Goal: Information Seeking & Learning: Learn about a topic

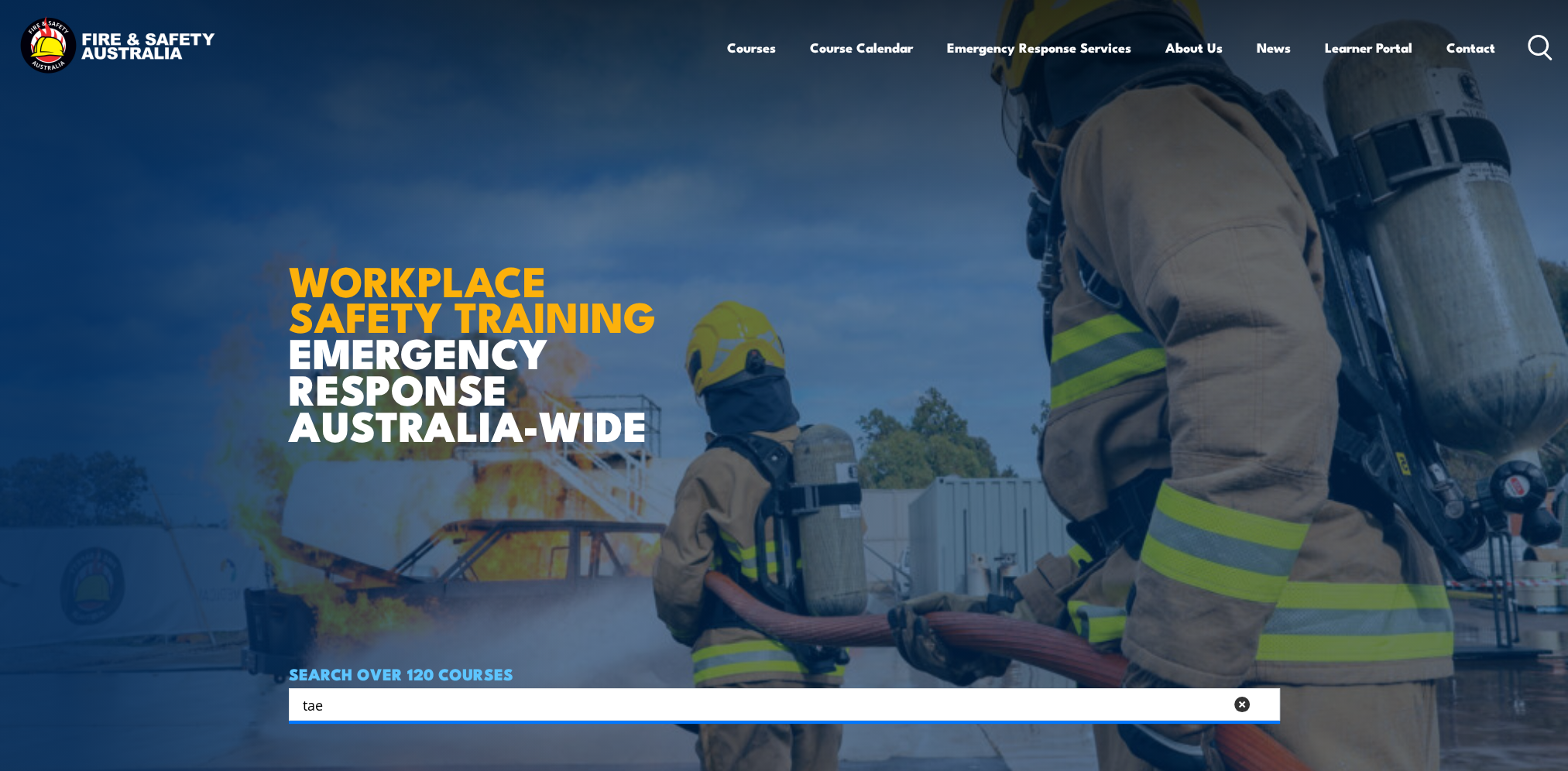
type input "tae"
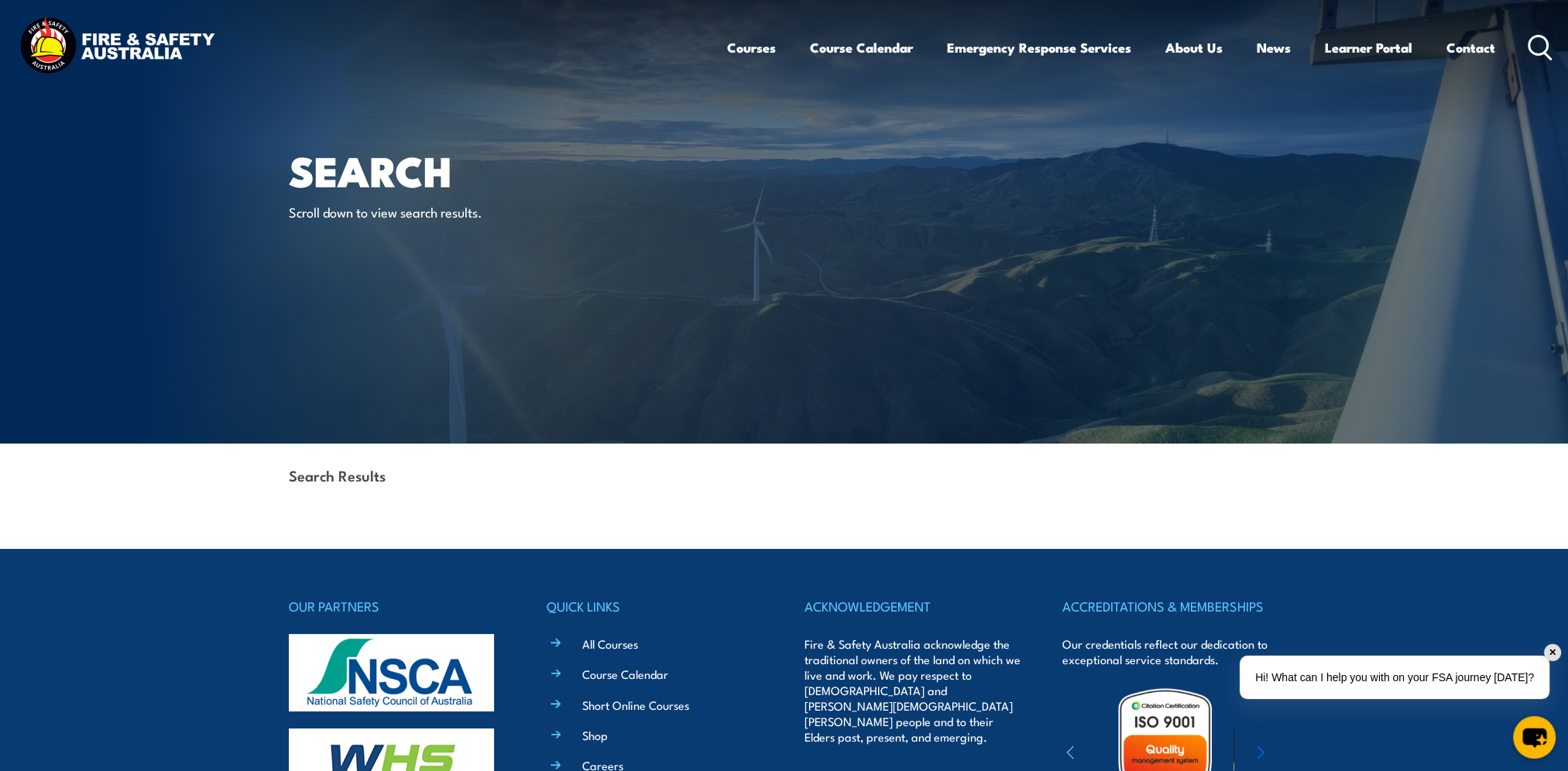
drag, startPoint x: 1558, startPoint y: 650, endPoint x: 1489, endPoint y: 642, distance: 69.5
click at [1558, 650] on div "✕" at bounding box center [1552, 652] width 17 height 17
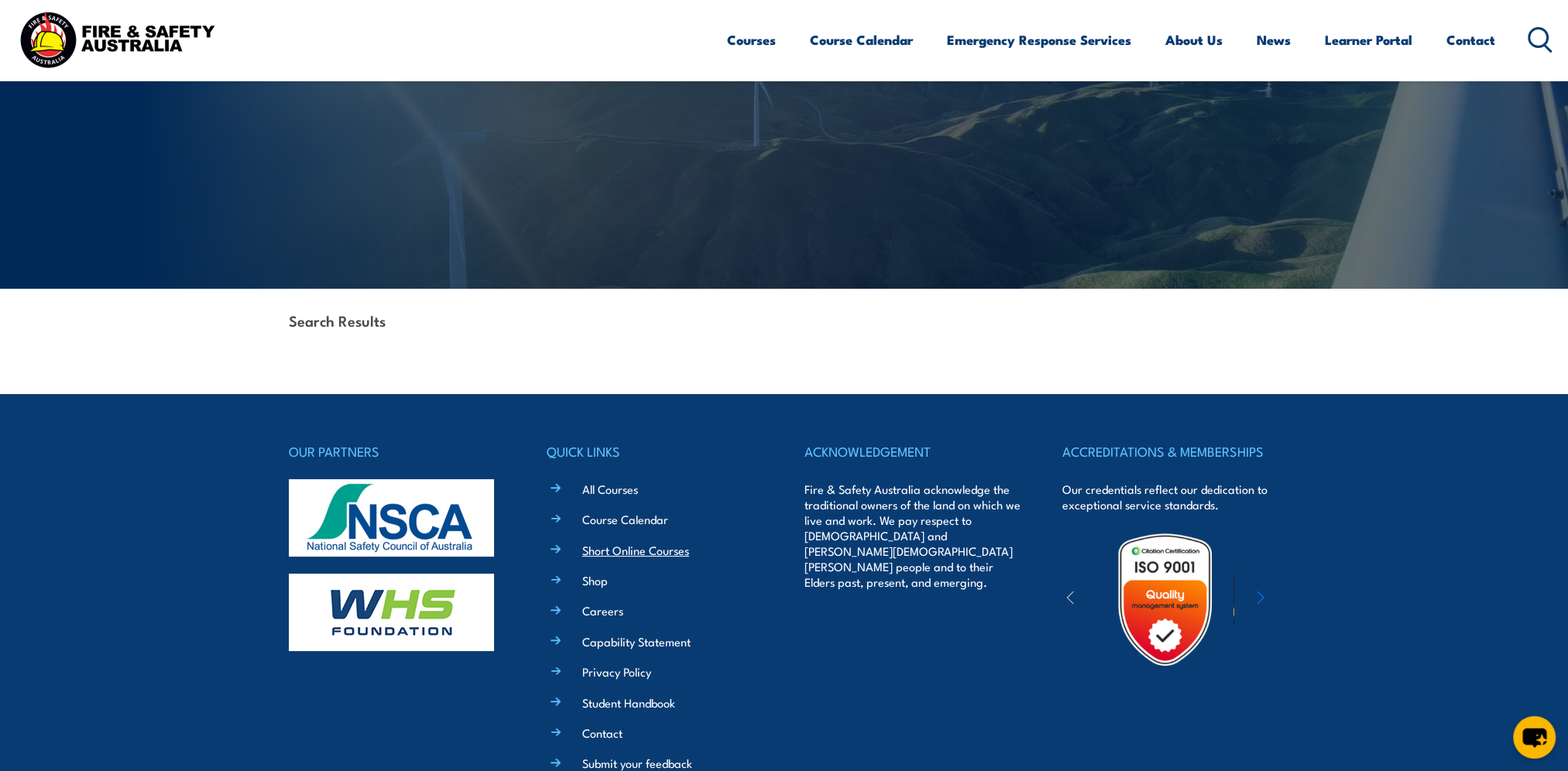
scroll to position [233, 0]
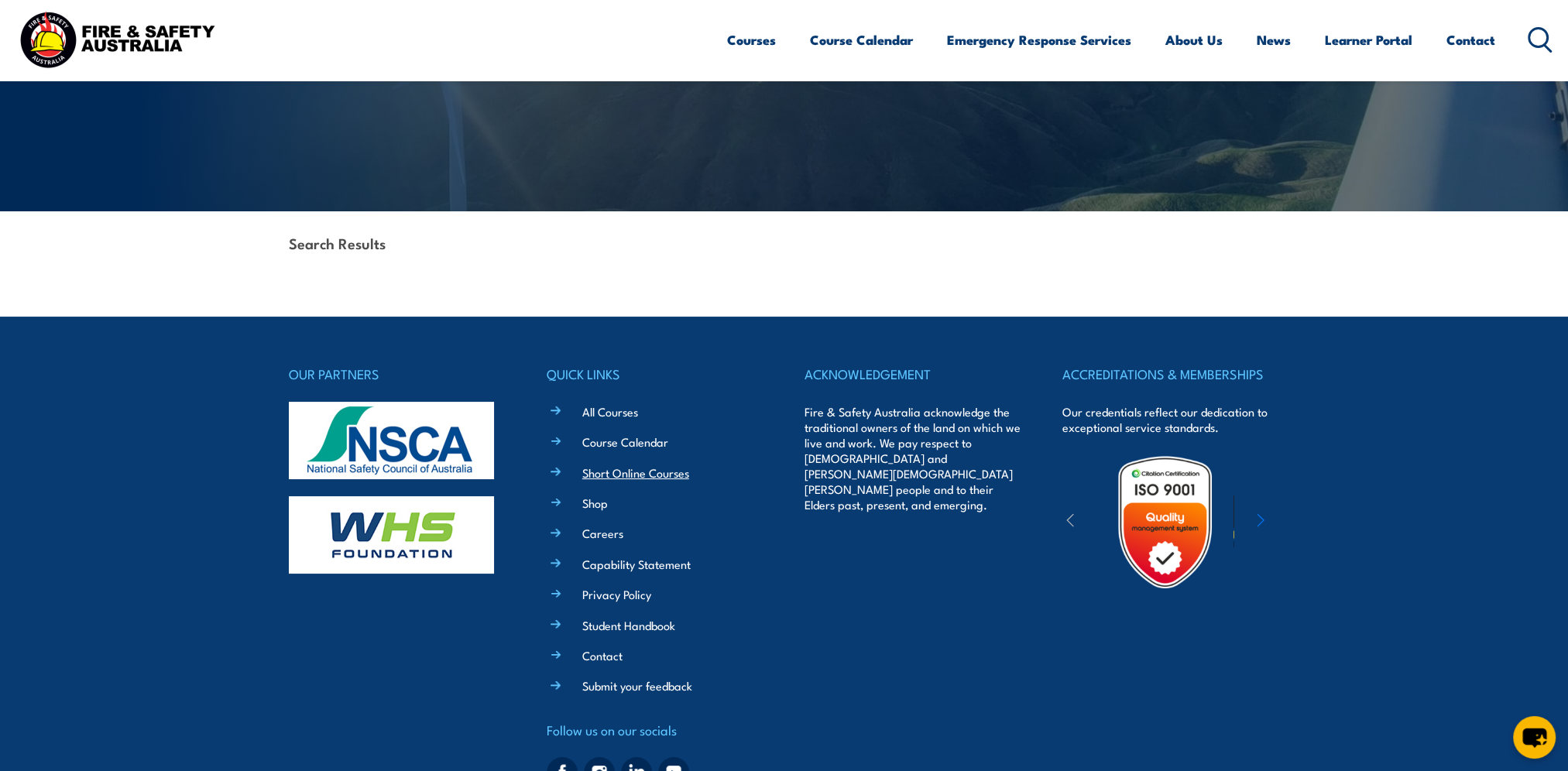
click at [629, 471] on link "Short Online Courses" at bounding box center [635, 472] width 107 height 16
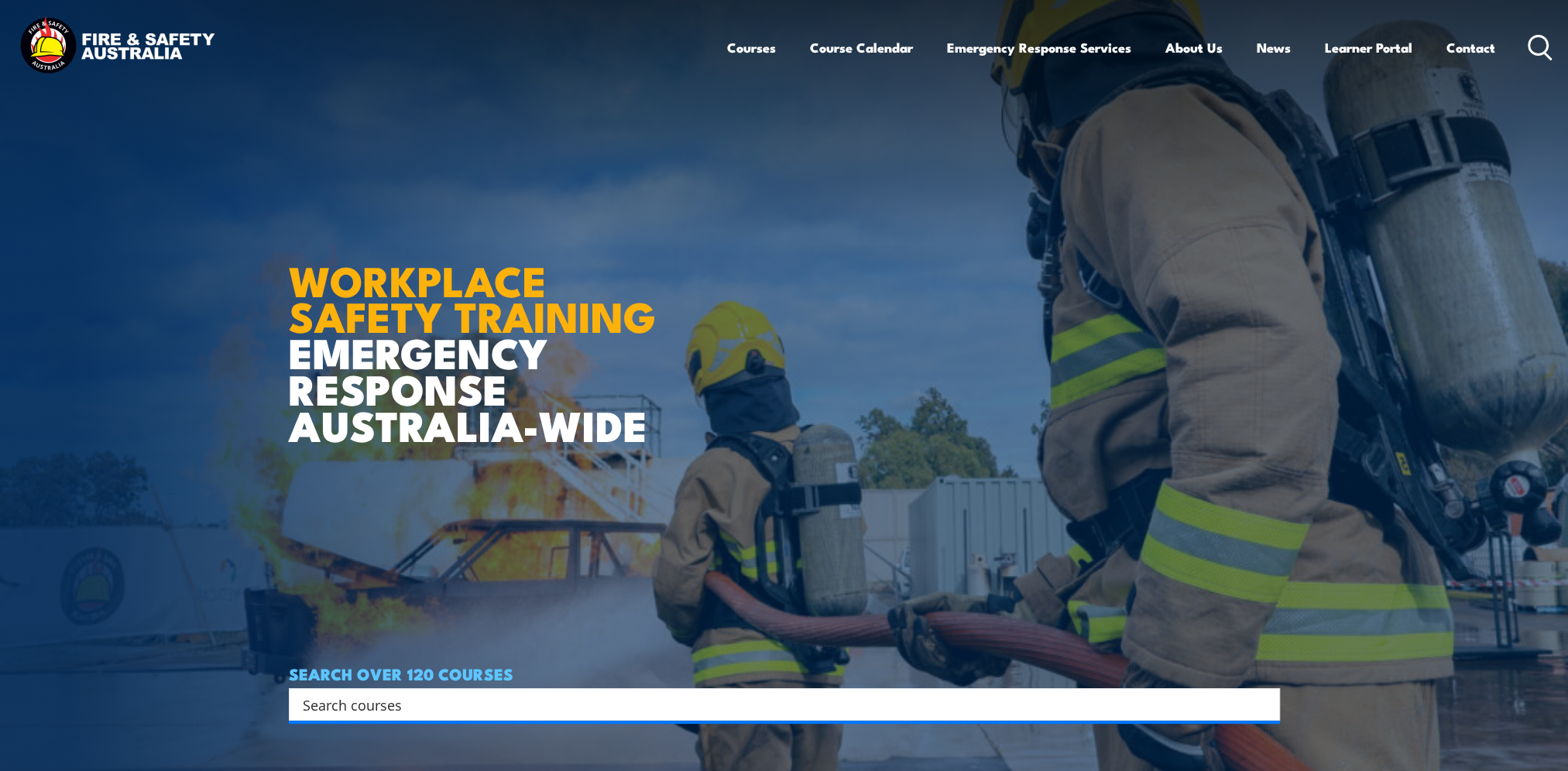
click at [374, 702] on input "Search input" at bounding box center [774, 704] width 943 height 23
type input "TAE"
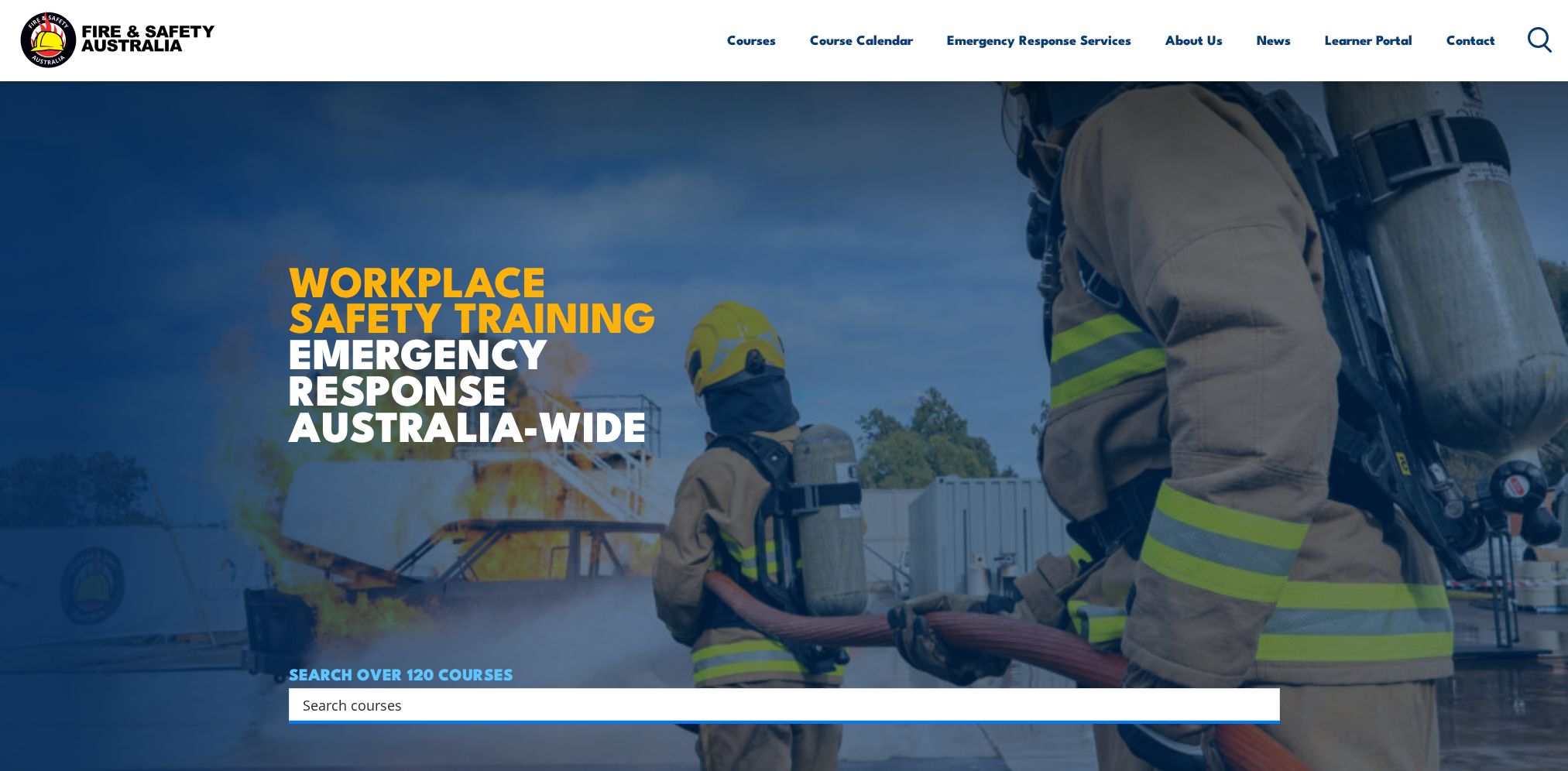
scroll to position [78, 0]
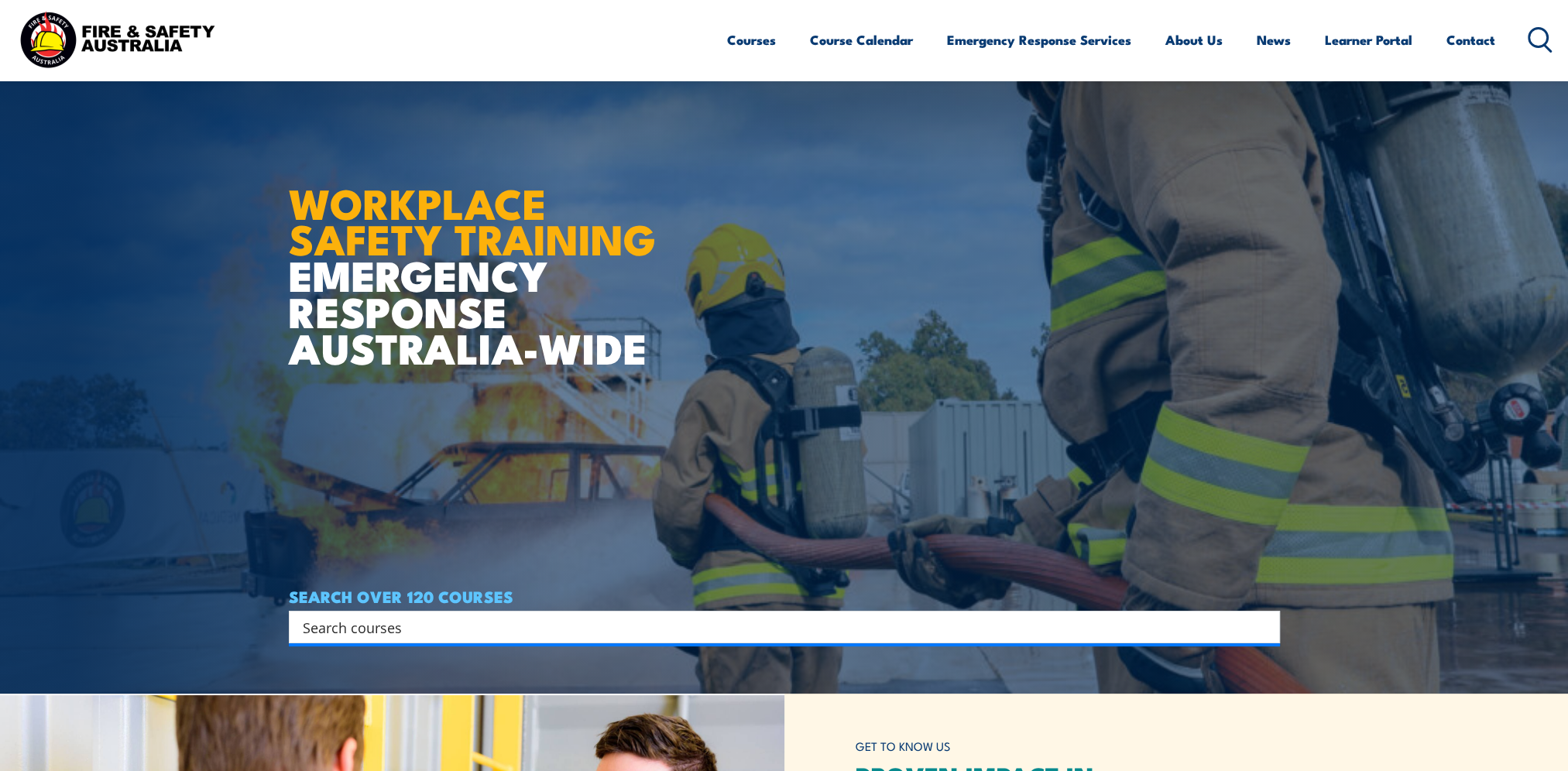
click at [518, 633] on input "Search input" at bounding box center [774, 626] width 943 height 23
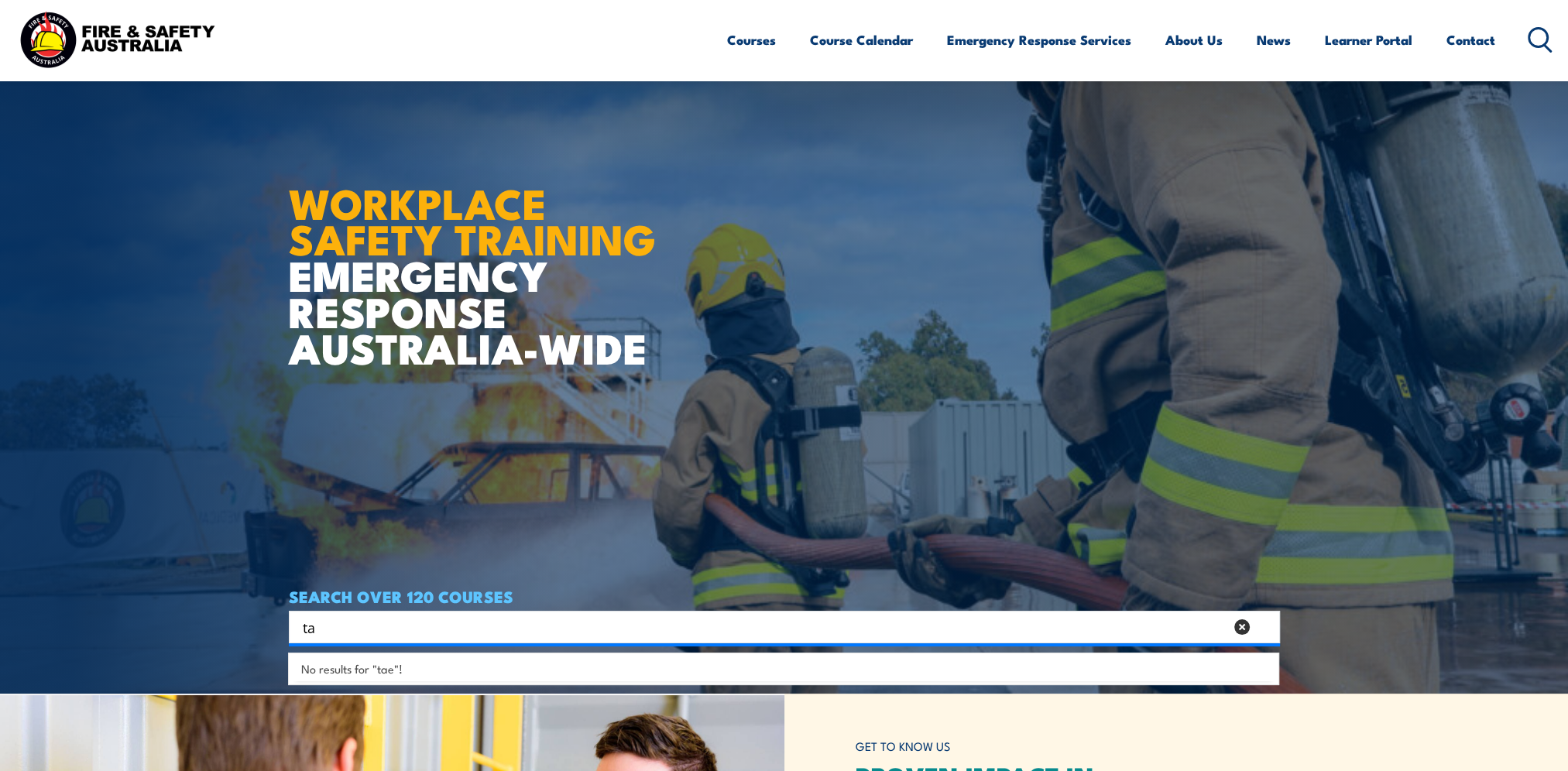
type input "t"
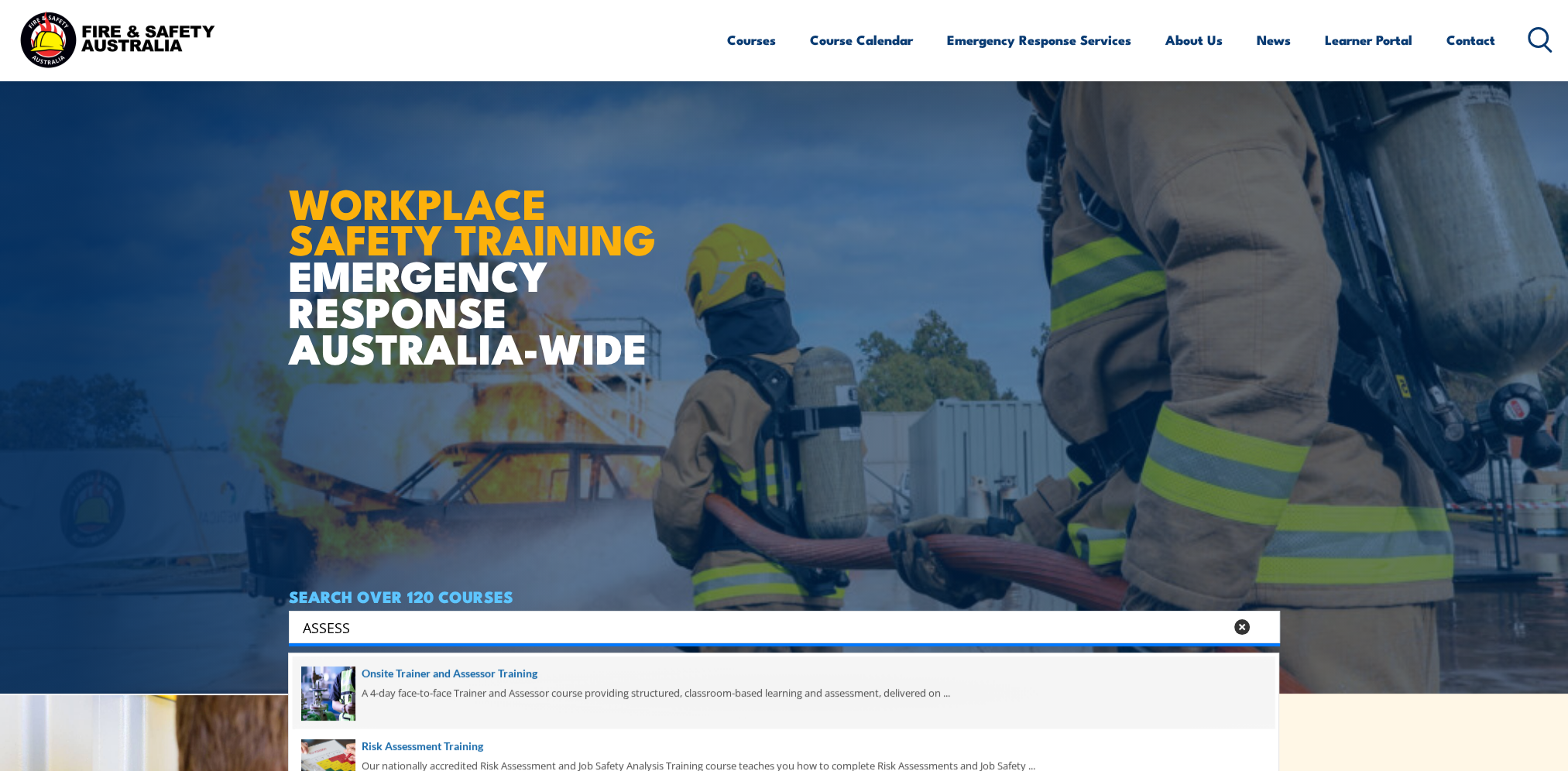
type input "ASSESS"
click at [475, 681] on span at bounding box center [784, 693] width 982 height 73
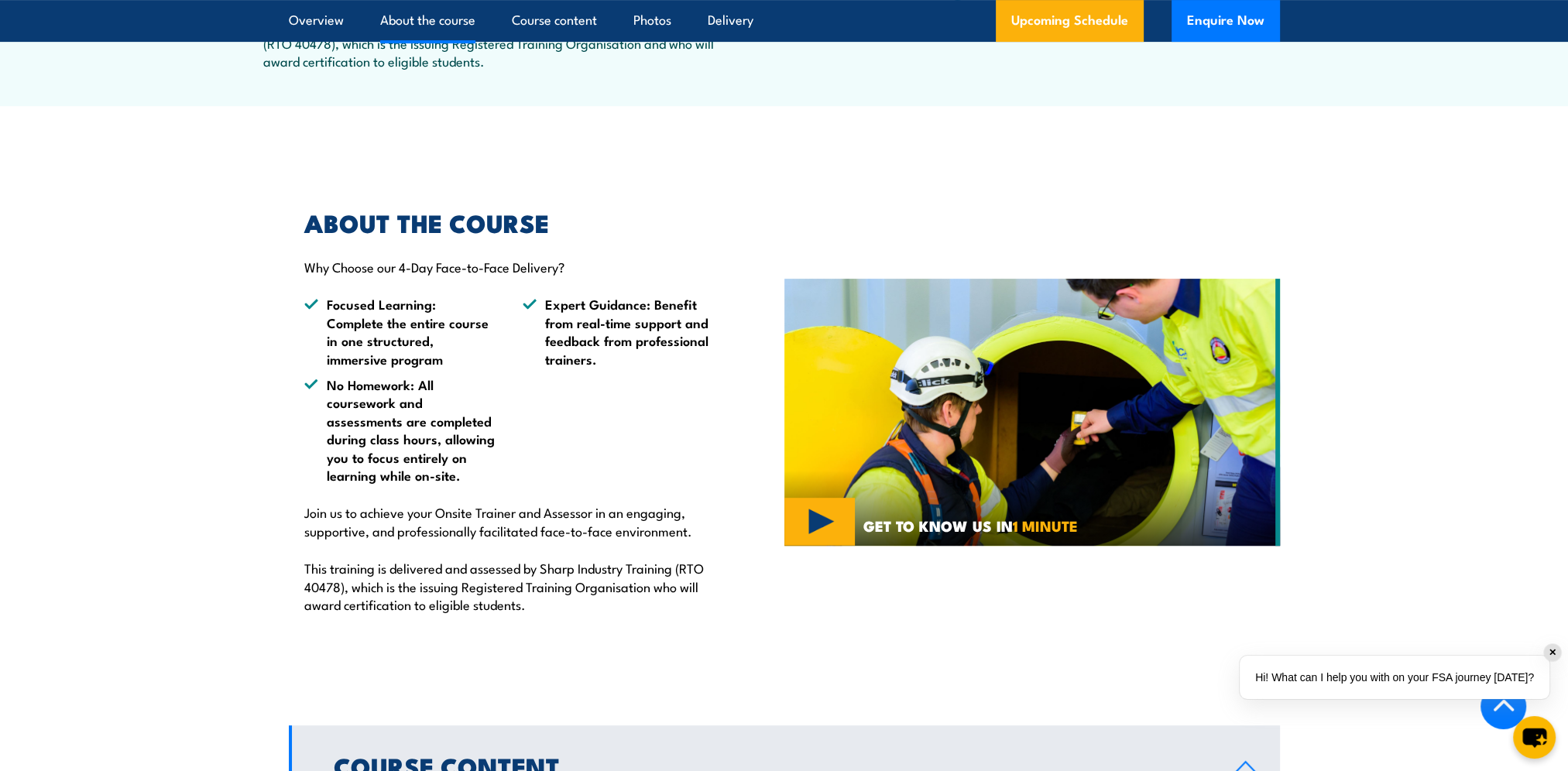
scroll to position [852, 0]
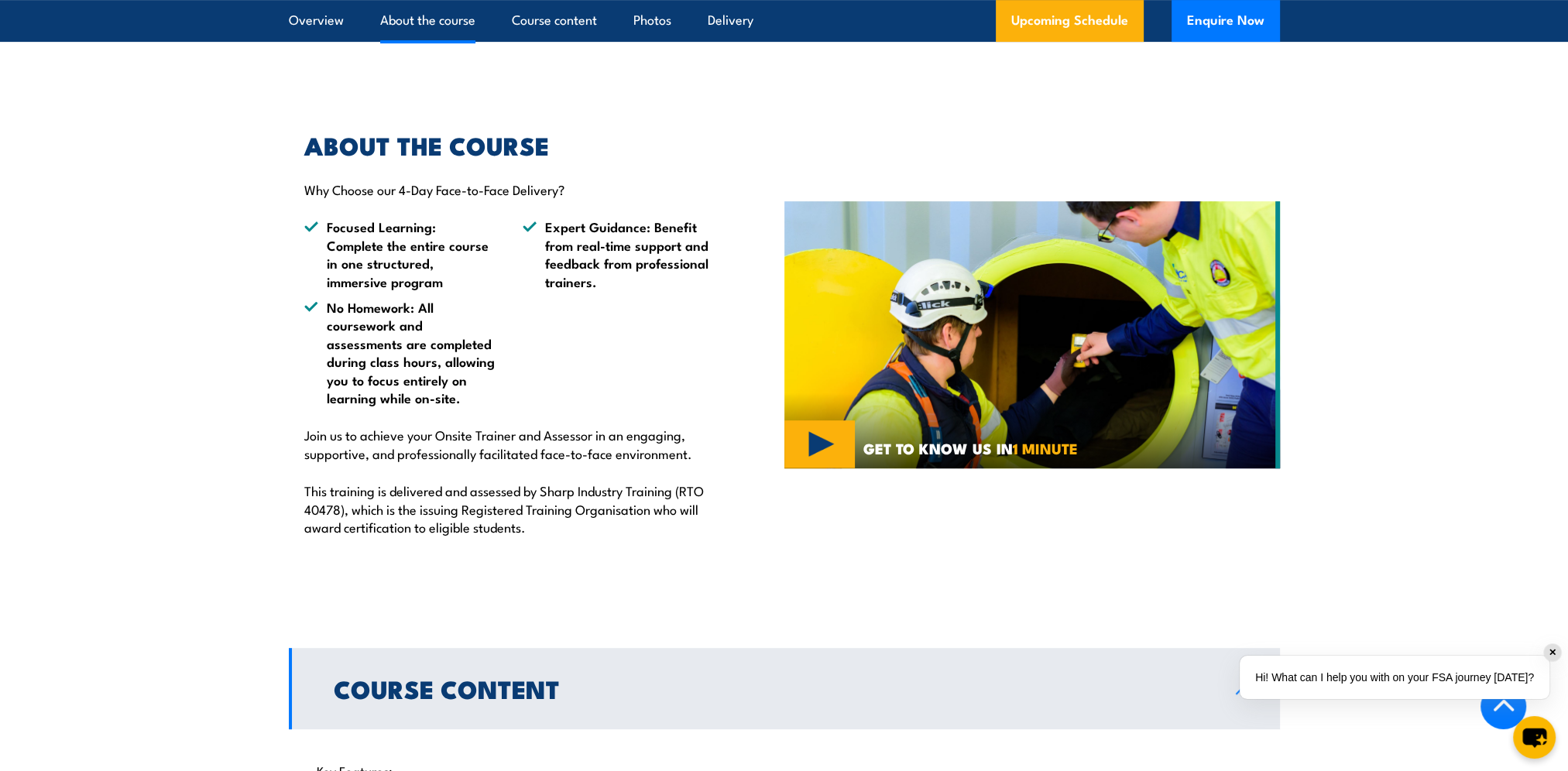
click at [1549, 648] on div "✕" at bounding box center [1552, 652] width 17 height 17
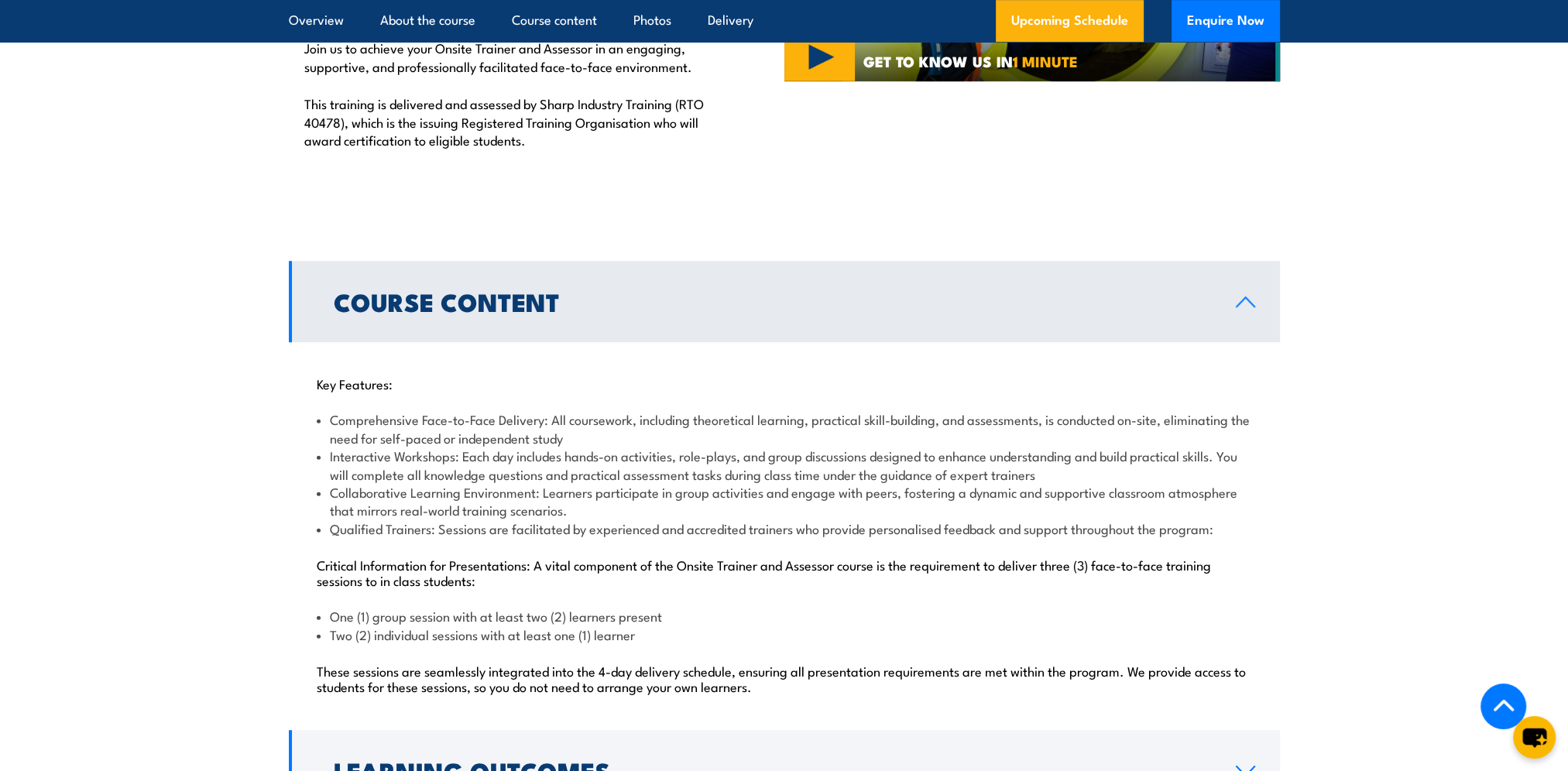
click at [554, 549] on div "Key Features: Comprehensive Face-to-Face Delivery: All coursework, including th…" at bounding box center [784, 534] width 991 height 385
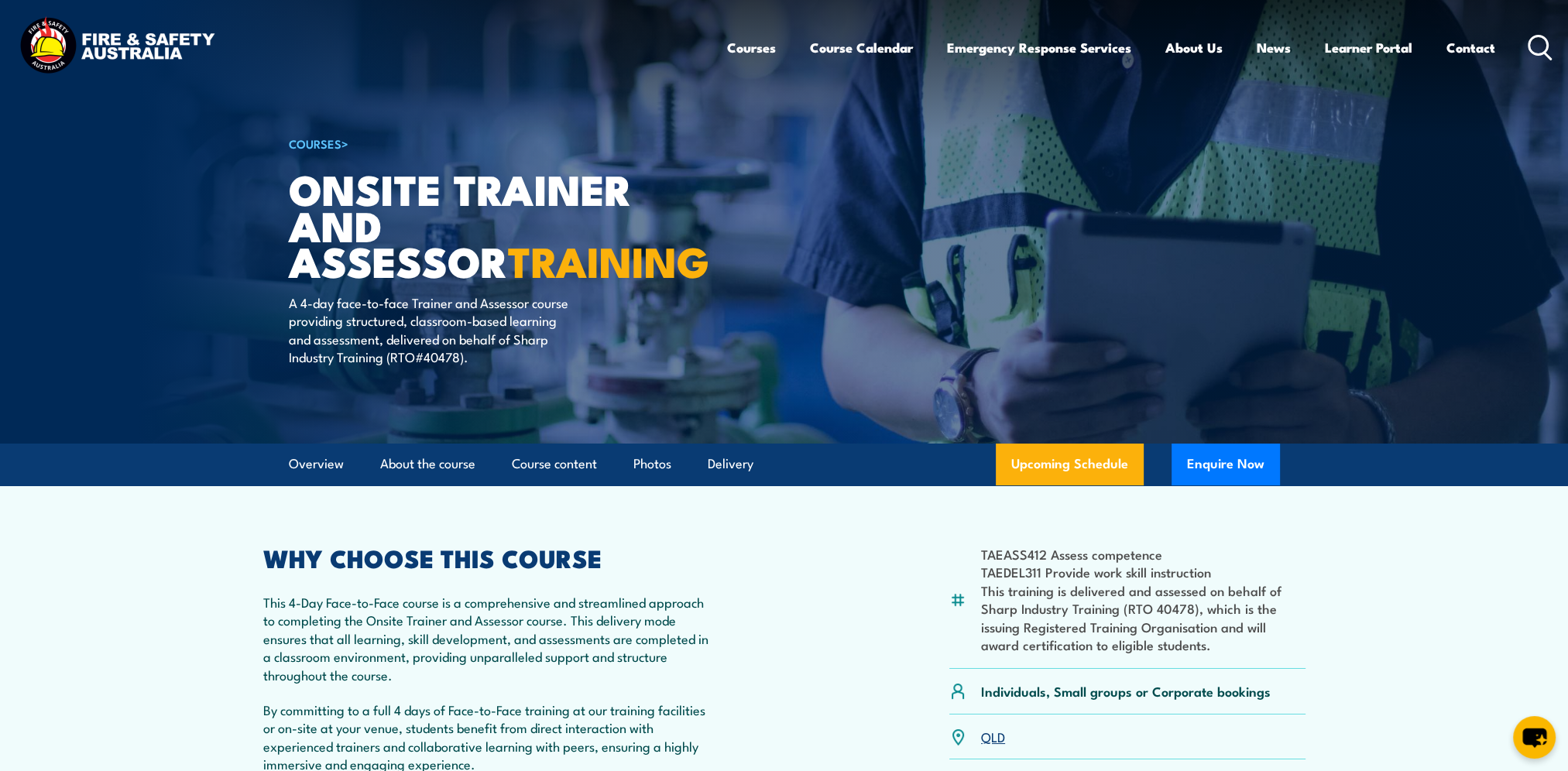
scroll to position [155, 0]
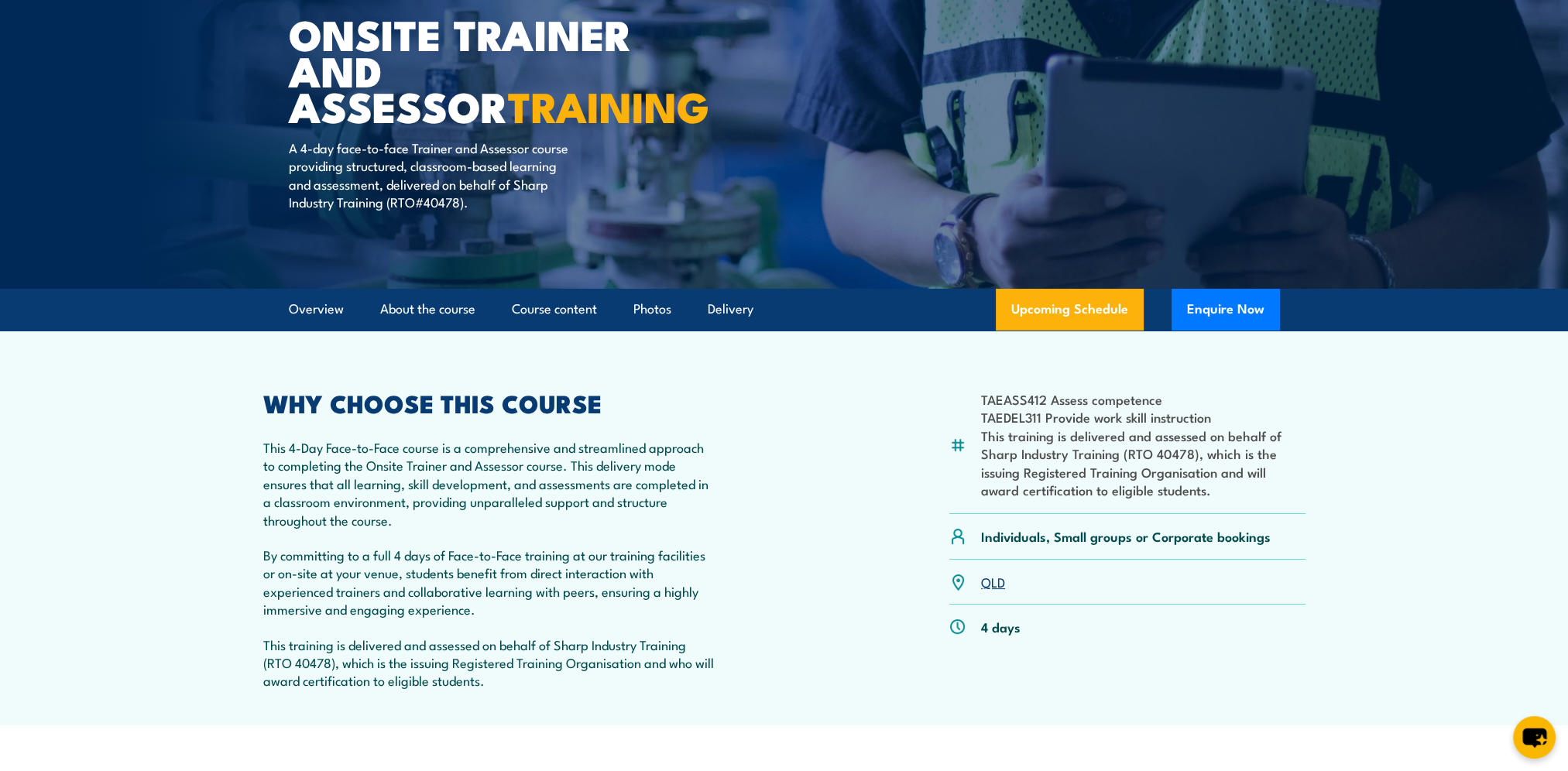
click at [1236, 427] on li "This training is delivered and assessed on behalf of Sharp Industry Training (R…" at bounding box center [1143, 463] width 325 height 73
drag, startPoint x: 1233, startPoint y: 418, endPoint x: 968, endPoint y: 399, distance: 265.7
click at [968, 399] on div "TAEASS412 Assess competence TAEDEL311 Provide work skill instruction This train…" at bounding box center [1127, 453] width 356 height 122
copy ul "TAEASS412 Assess competence TAEDEL311 Provide work skill instruction"
click at [792, 422] on div "TAEASS412 Assess competence TAEDEL311 Provide work skill instruction This train…" at bounding box center [784, 549] width 1042 height 315
